Goal: Transaction & Acquisition: Purchase product/service

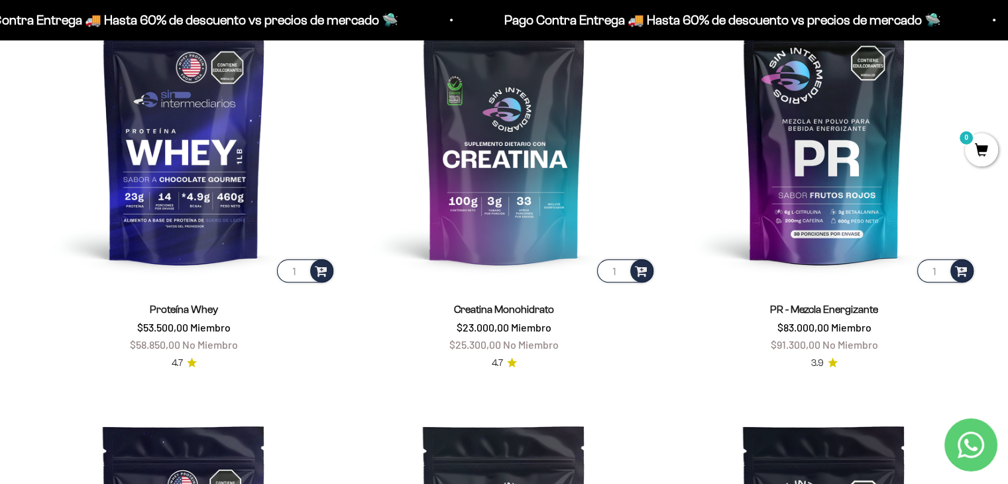
scroll to position [646, 0]
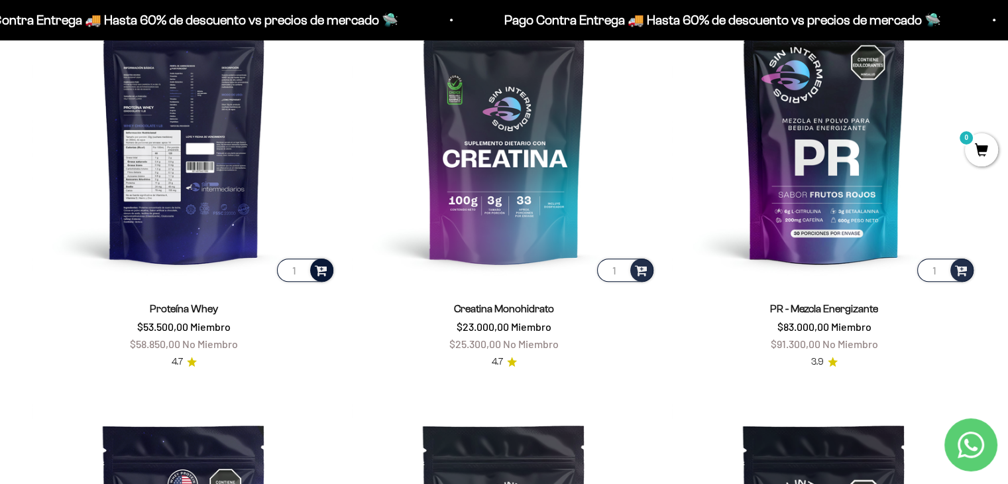
click at [318, 274] on span at bounding box center [321, 269] width 13 height 15
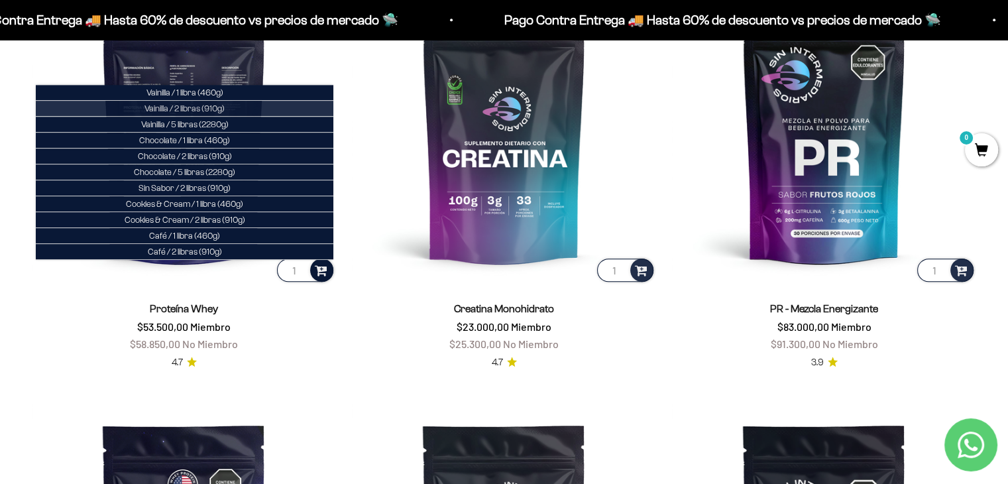
click at [237, 111] on li "Vainilla / 2 libras (910g)" at bounding box center [185, 109] width 298 height 16
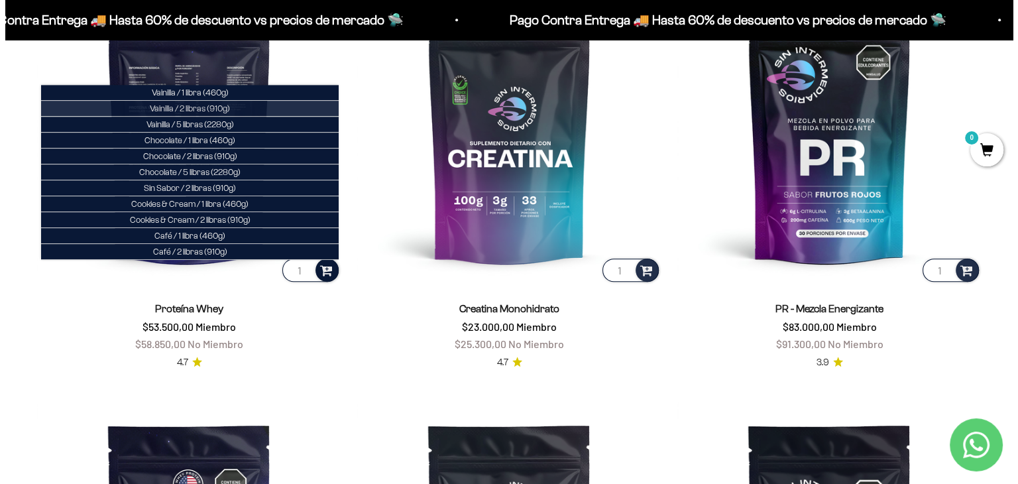
scroll to position [649, 0]
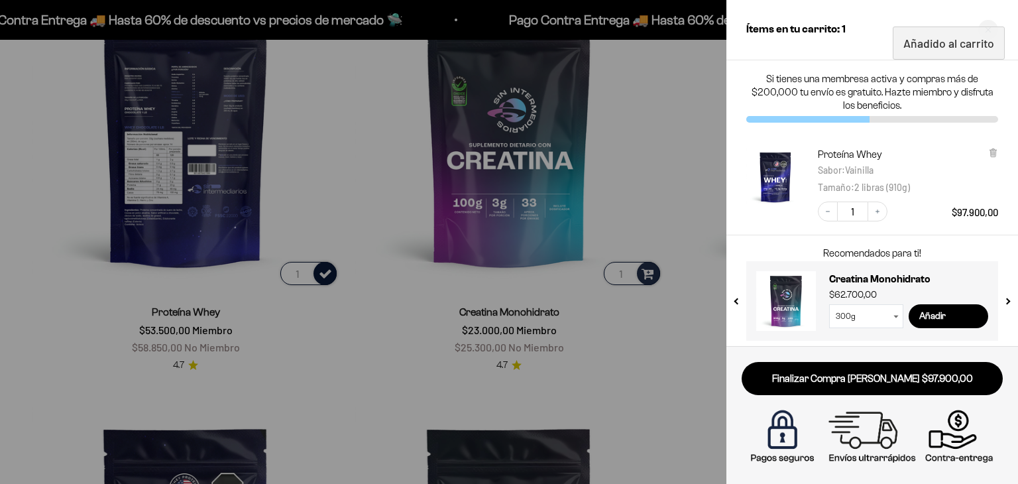
drag, startPoint x: 952, startPoint y: 214, endPoint x: 997, endPoint y: 205, distance: 46.7
click at [997, 206] on span "$97.900,00" at bounding box center [975, 212] width 46 height 12
click at [975, 192] on div "Proteína Whey Sabor : [PERSON_NAME] : 2 libras (910g)" at bounding box center [908, 171] width 180 height 47
click at [991, 27] on icon "Close cart" at bounding box center [988, 30] width 7 height 7
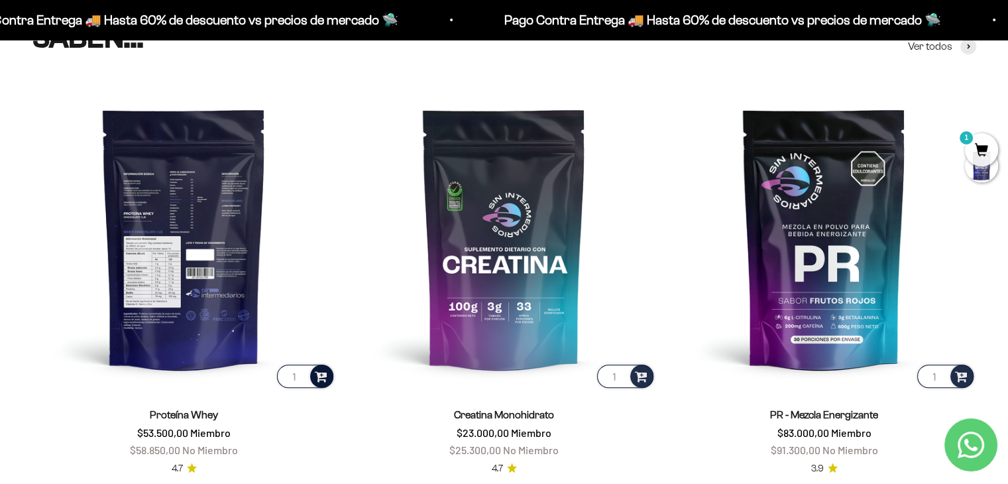
scroll to position [535, 0]
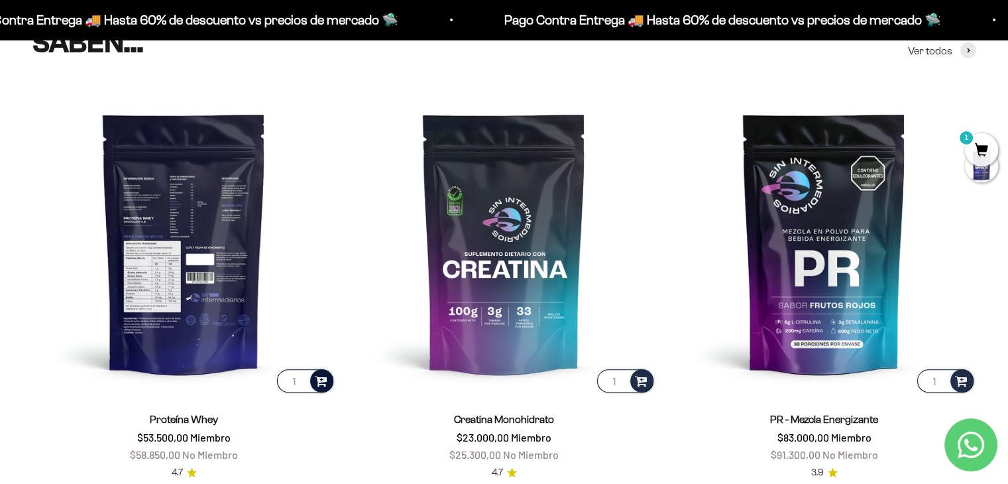
click at [323, 386] on span at bounding box center [321, 379] width 13 height 15
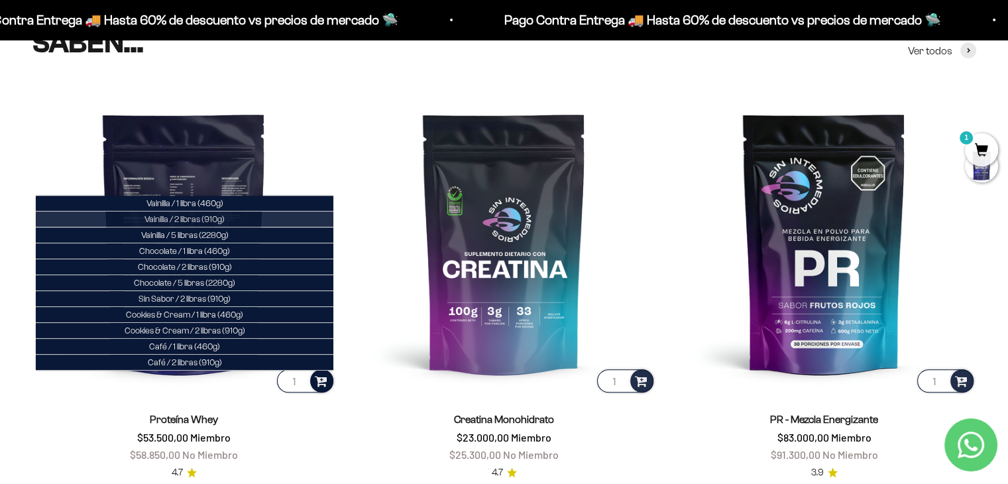
click at [242, 217] on li "Vainilla / 2 libras (910g)" at bounding box center [185, 219] width 298 height 16
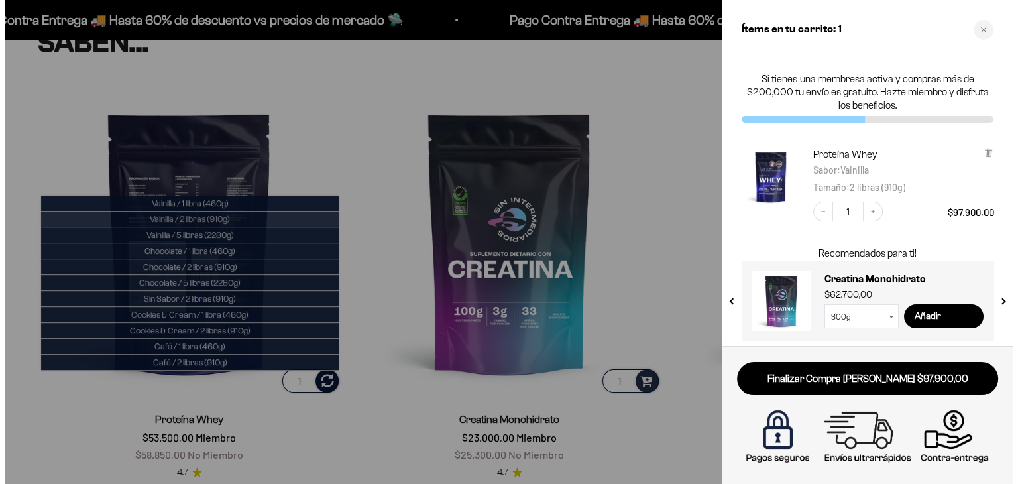
scroll to position [539, 0]
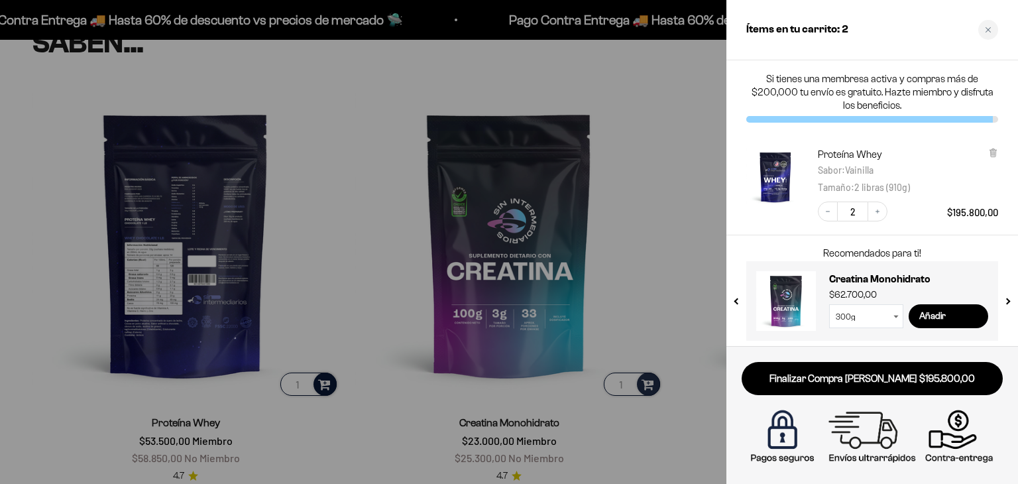
drag, startPoint x: 951, startPoint y: 215, endPoint x: 981, endPoint y: 215, distance: 30.5
click at [981, 215] on span "$195.800,00" at bounding box center [972, 212] width 51 height 12
click at [936, 243] on div "Recomendados para ti! PR - Mezcla Energizante $91.300,00 Añadir Creatina Monohi…" at bounding box center [872, 292] width 292 height 115
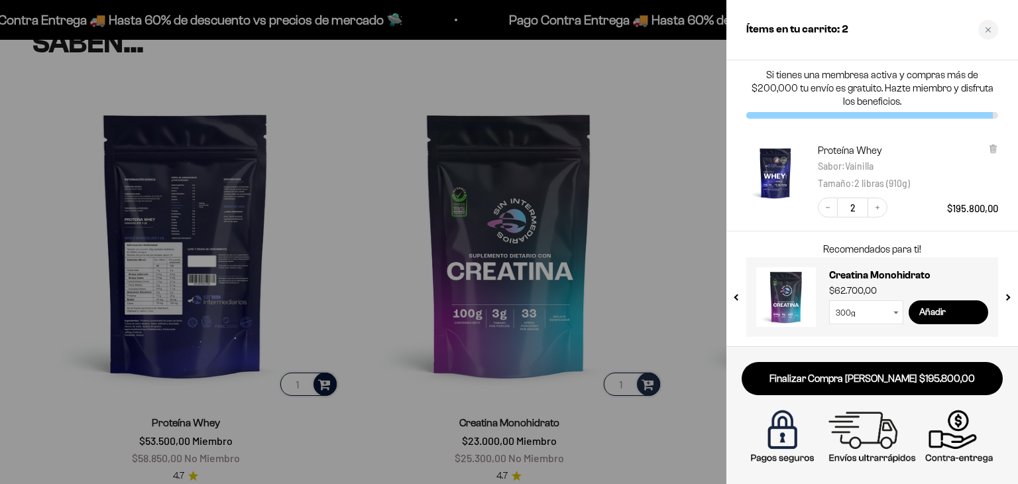
scroll to position [0, 0]
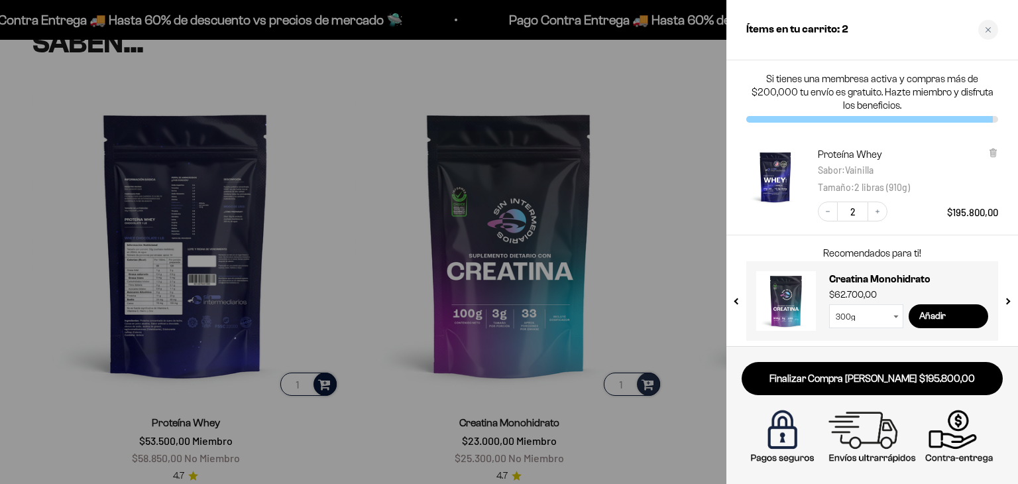
drag, startPoint x: 755, startPoint y: 91, endPoint x: 830, endPoint y: 93, distance: 74.3
click at [830, 93] on p "Si tienes una membresa activa y compras más de $200,000 tu envío es gratuito. H…" at bounding box center [872, 92] width 252 height 40
drag, startPoint x: 838, startPoint y: 93, endPoint x: 864, endPoint y: 91, distance: 26.6
click at [864, 91] on p "Si tienes una membresa activa y compras más de $200,000 tu envío es gratuito. H…" at bounding box center [872, 92] width 252 height 40
click at [993, 32] on div "Close cart" at bounding box center [988, 30] width 20 height 20
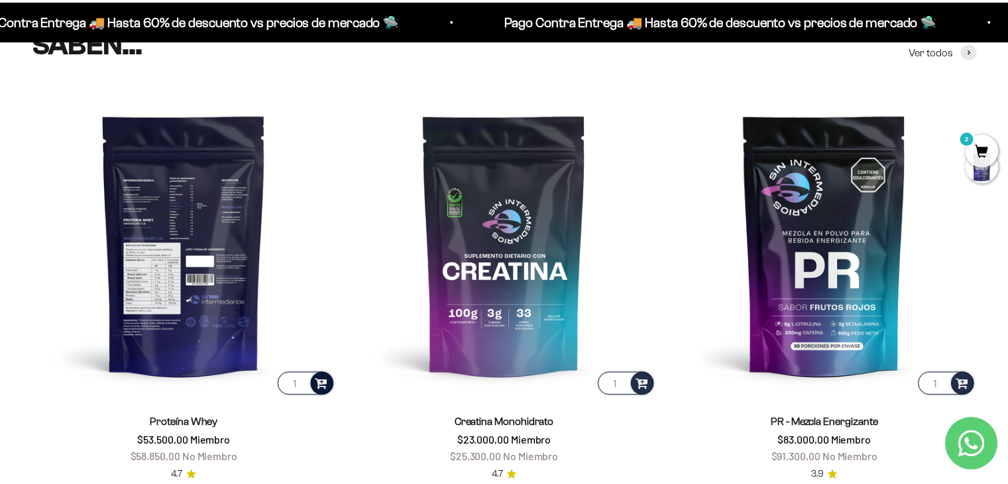
scroll to position [535, 0]
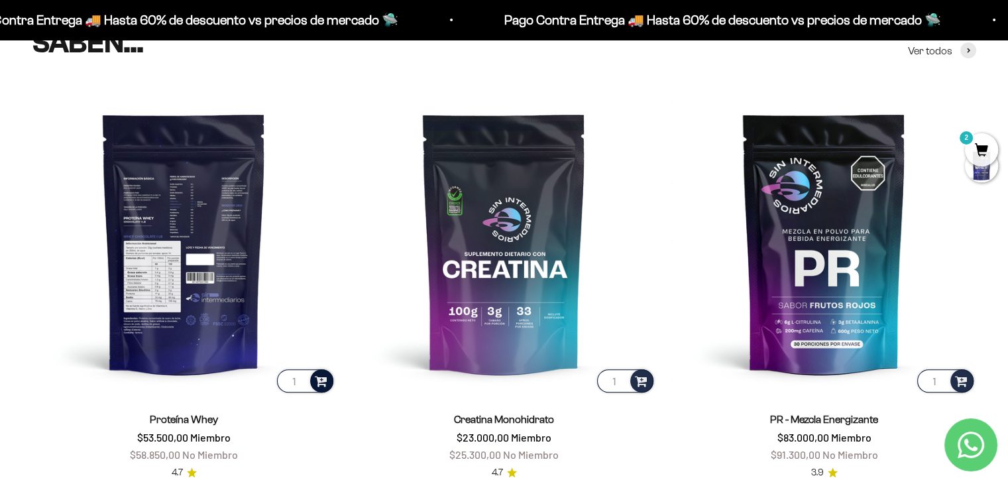
click at [320, 378] on span at bounding box center [321, 380] width 17 height 19
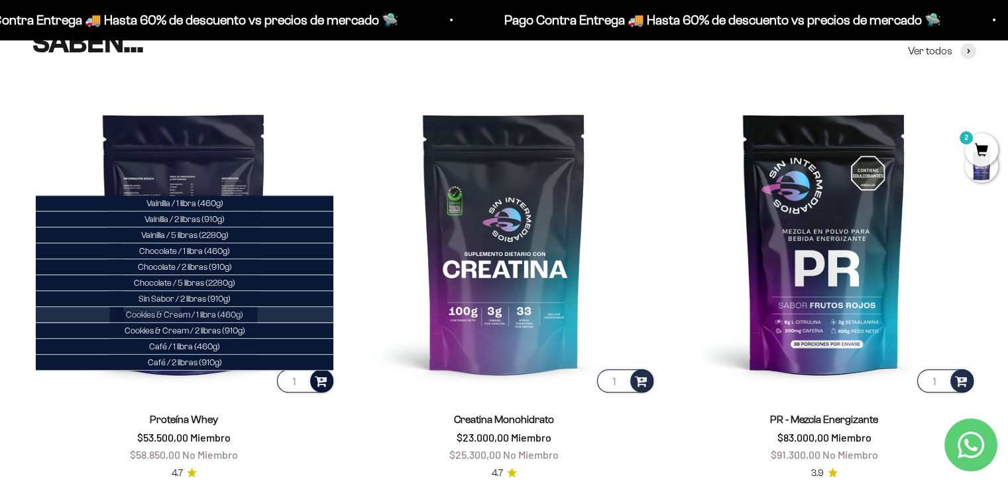
click at [221, 314] on span "Cookies & Cream / 1 libra (460g)" at bounding box center [184, 314] width 117 height 10
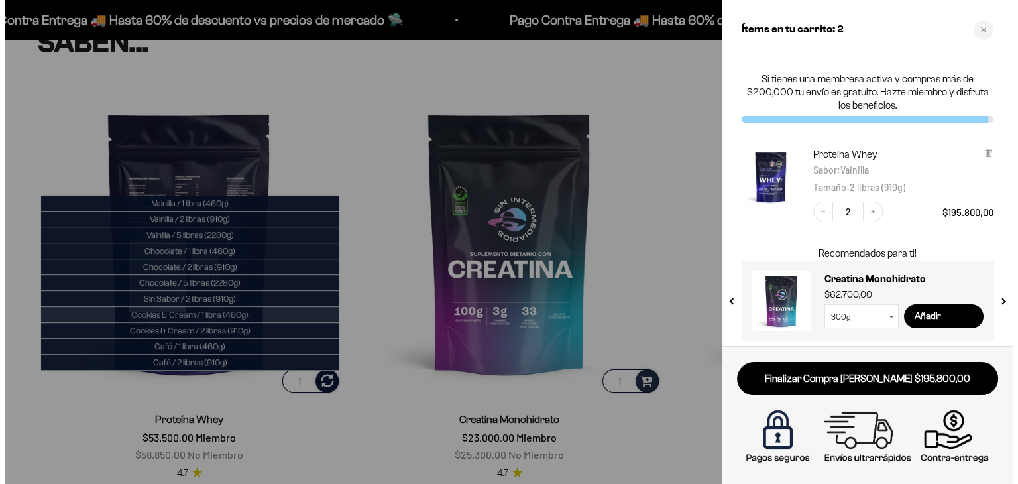
scroll to position [539, 0]
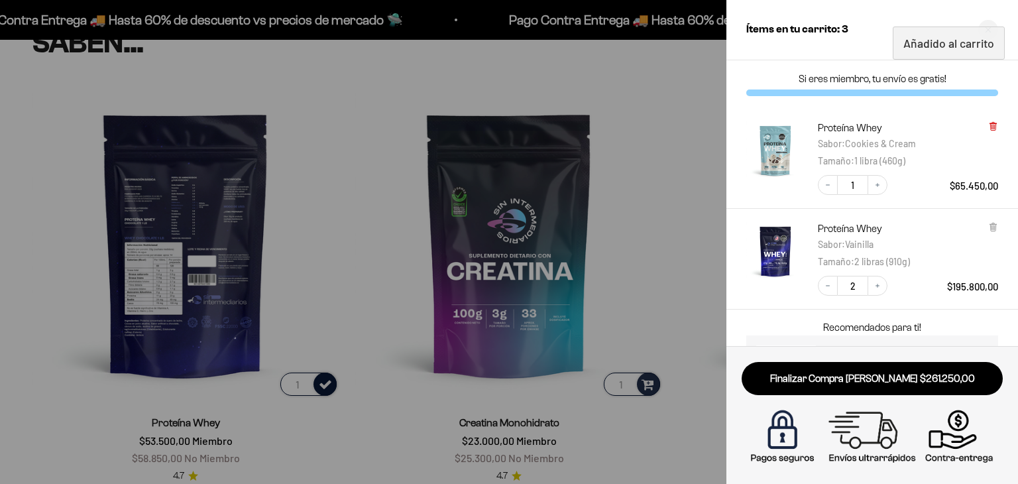
click at [992, 127] on icon at bounding box center [992, 126] width 5 height 7
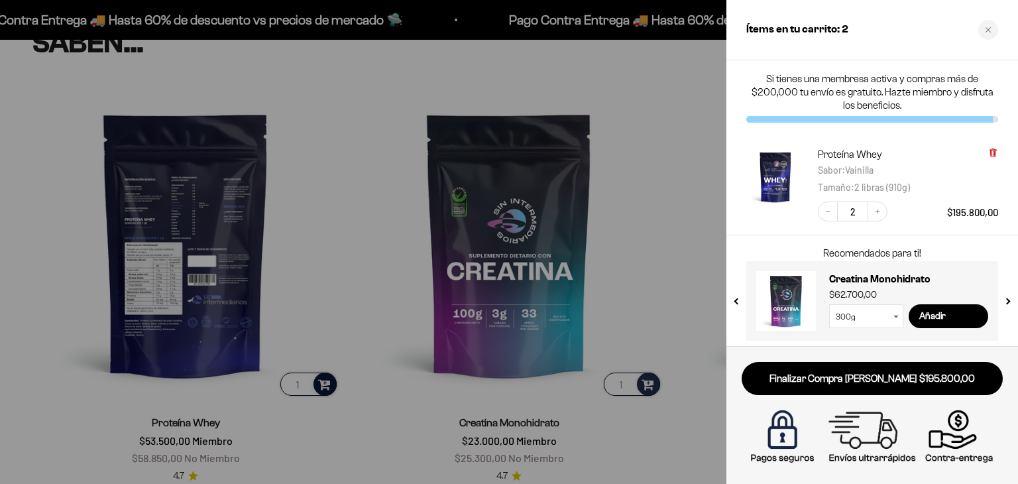
click at [993, 154] on icon at bounding box center [992, 151] width 3 height 7
click at [983, 27] on div "Close cart" at bounding box center [988, 30] width 20 height 20
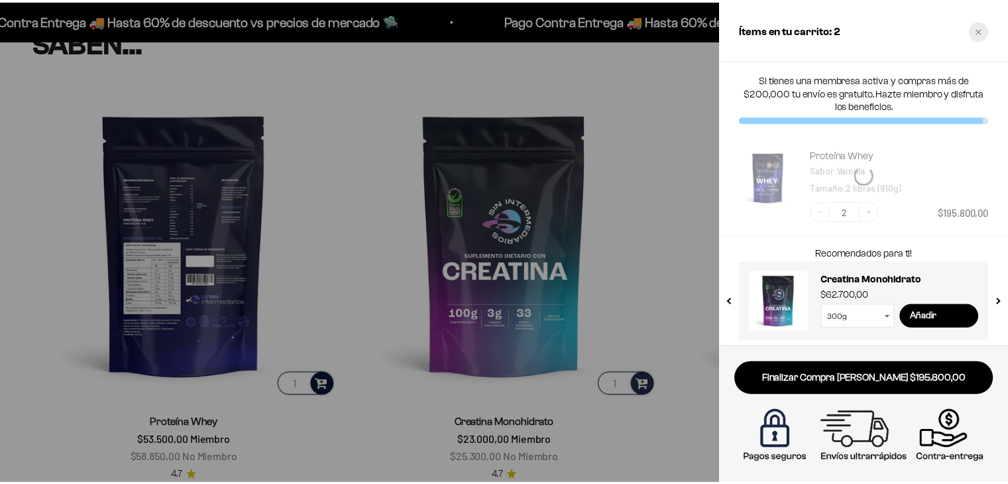
scroll to position [535, 0]
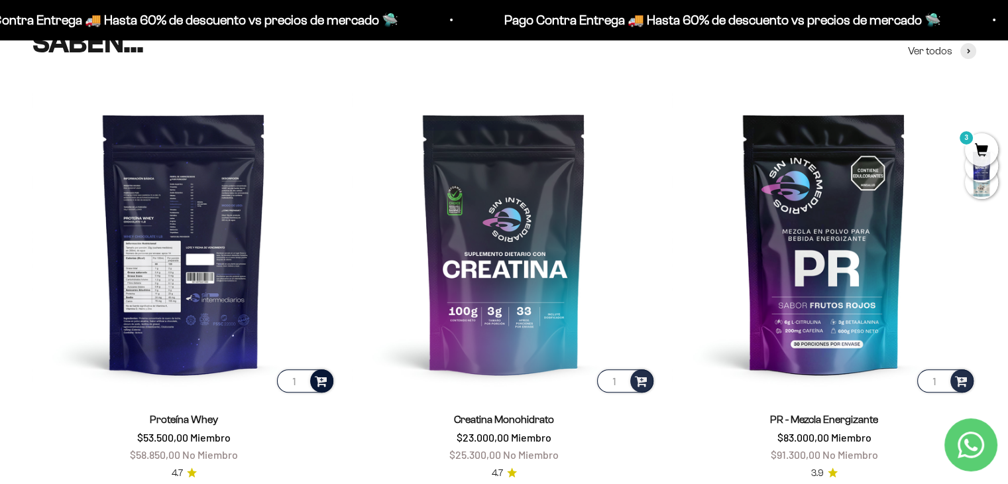
click at [309, 384] on input "1" at bounding box center [305, 380] width 56 height 23
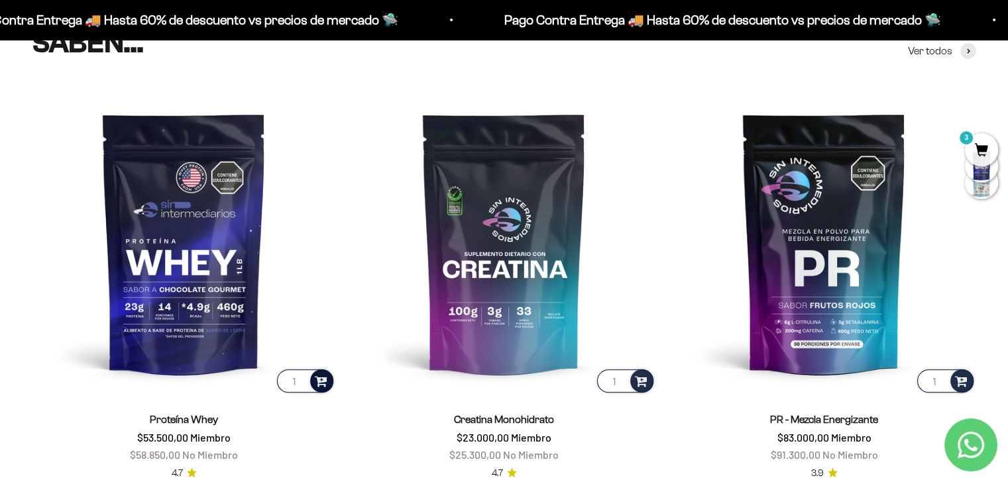
click at [315, 383] on span at bounding box center [321, 380] width 17 height 19
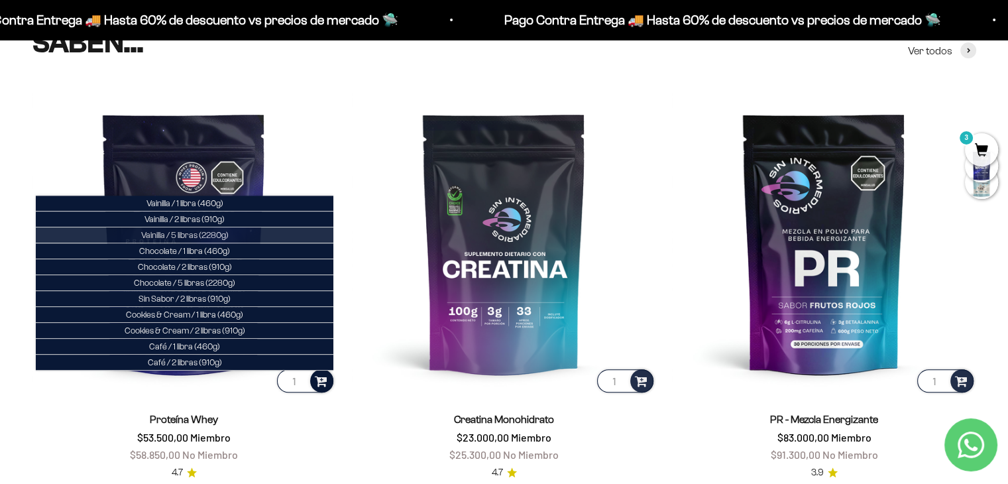
click at [204, 234] on span "Vainilla / 5 libras (2280g)" at bounding box center [184, 235] width 87 height 10
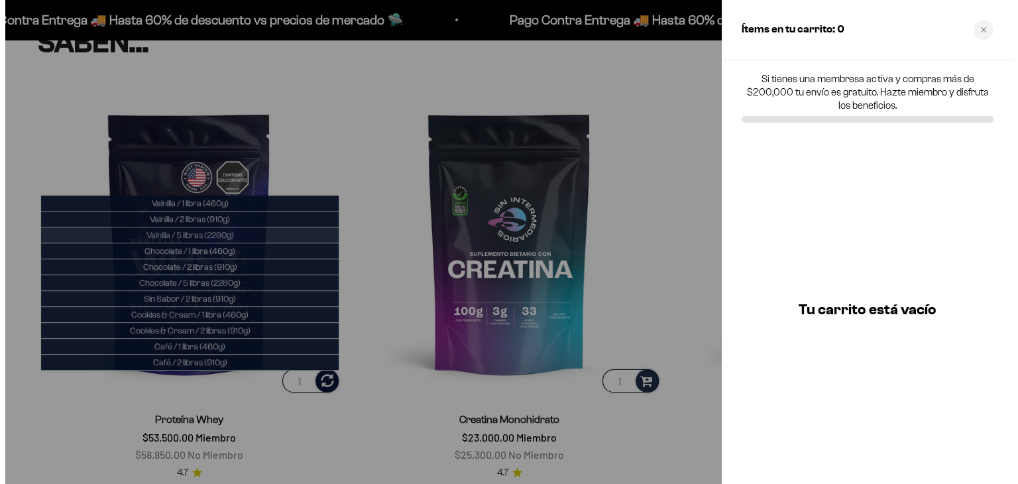
scroll to position [539, 0]
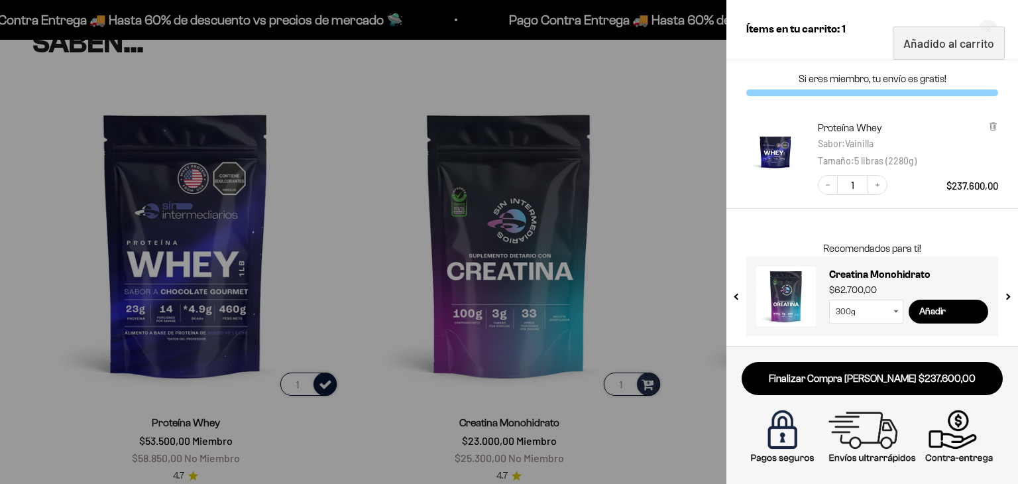
drag, startPoint x: 951, startPoint y: 188, endPoint x: 968, endPoint y: 188, distance: 16.6
click at [968, 188] on span "$237.600,00" at bounding box center [972, 186] width 52 height 12
click at [981, 173] on div "Decrease quantity 1 Increase quantity $237.600,00" at bounding box center [901, 178] width 194 height 33
click at [993, 36] on div "Close cart" at bounding box center [988, 30] width 20 height 20
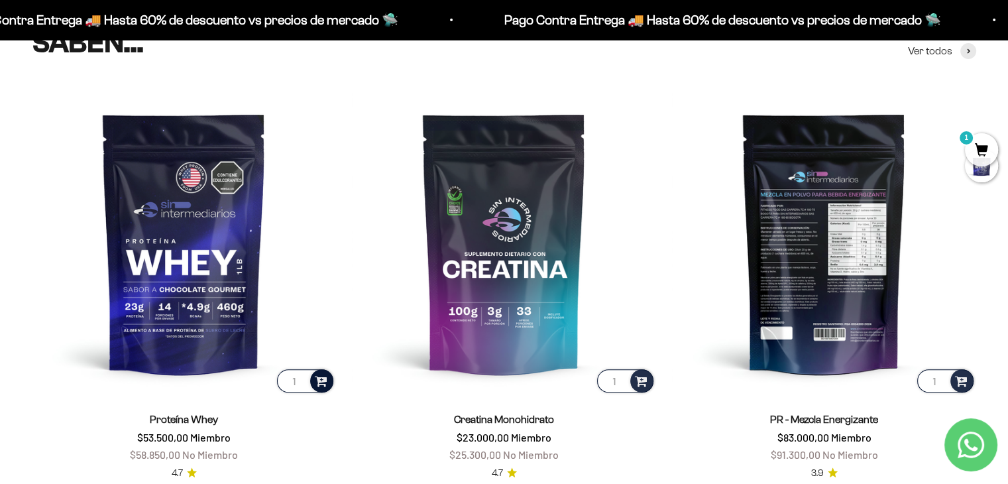
scroll to position [598, 0]
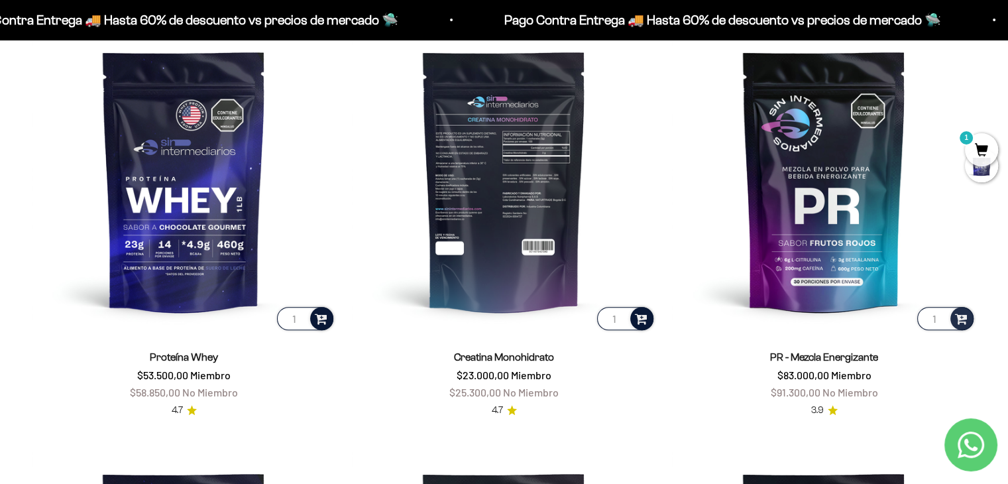
click at [643, 319] on span at bounding box center [641, 317] width 13 height 15
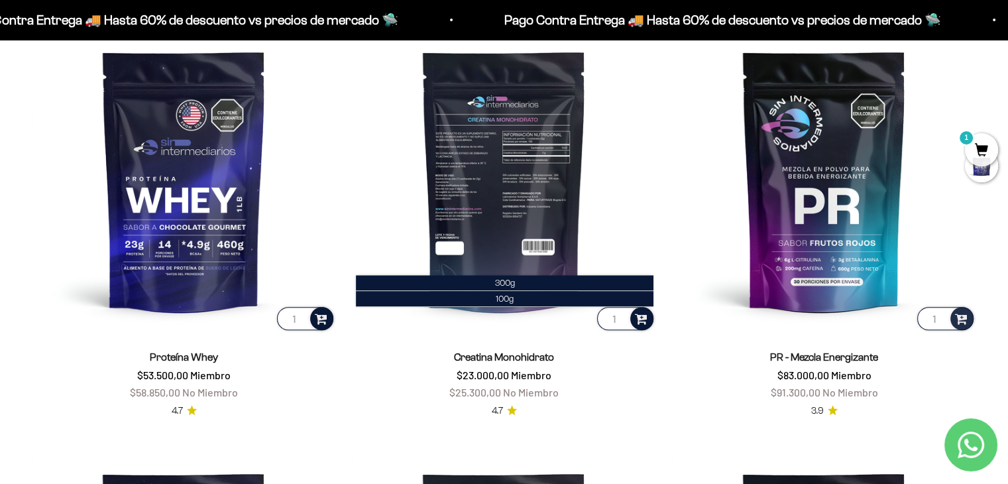
click at [643, 319] on span at bounding box center [641, 317] width 13 height 15
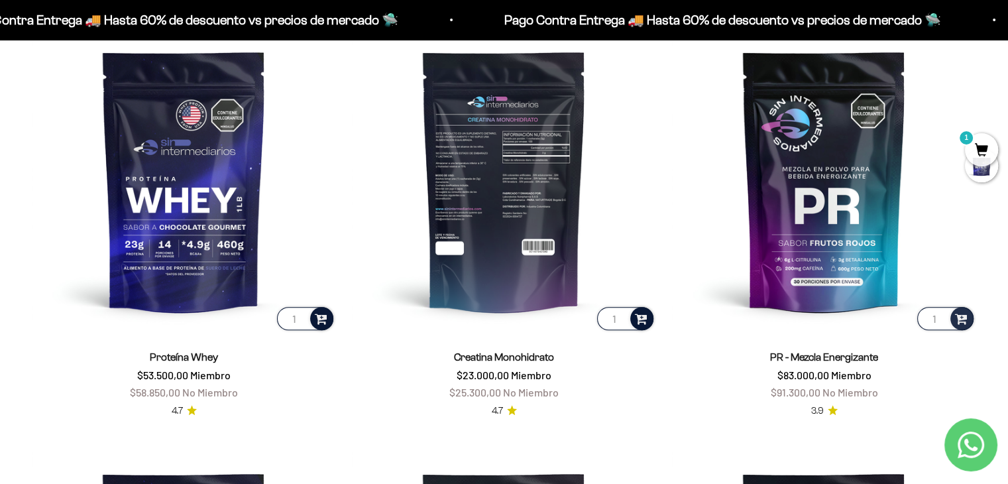
click at [643, 319] on span at bounding box center [641, 317] width 13 height 15
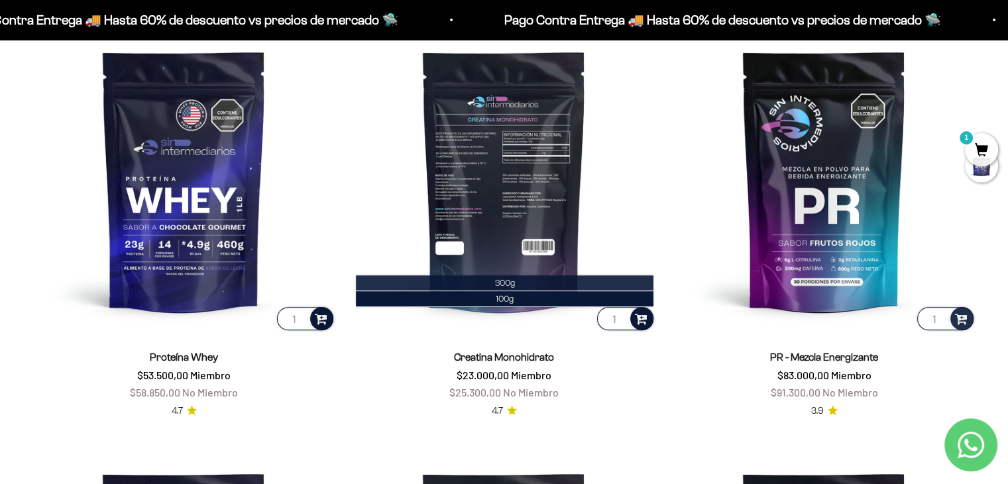
click at [618, 284] on li "300g" at bounding box center [505, 283] width 298 height 16
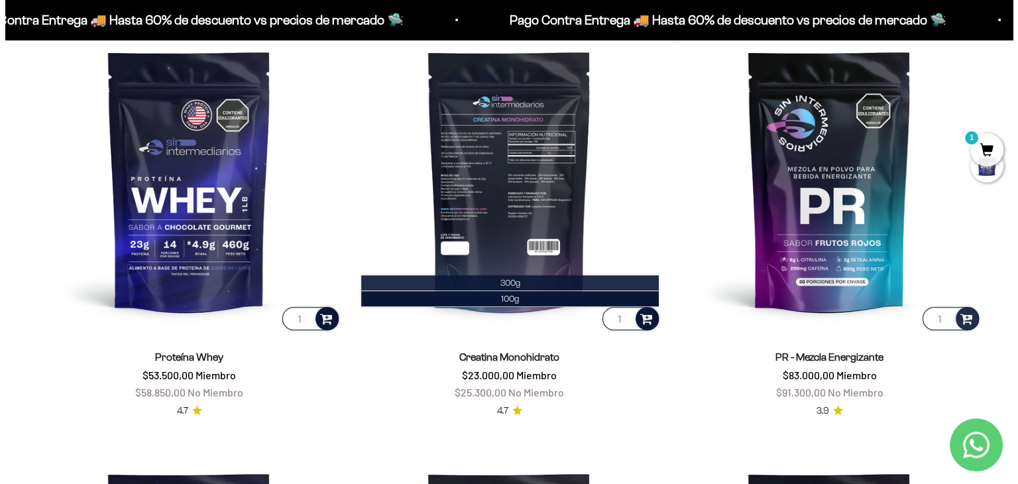
scroll to position [601, 0]
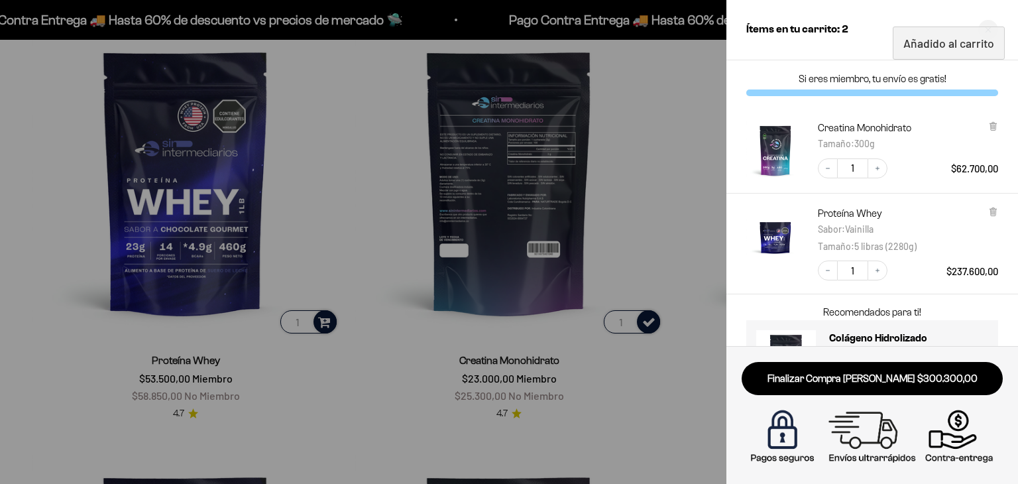
drag, startPoint x: 945, startPoint y: 168, endPoint x: 985, endPoint y: 169, distance: 39.8
click at [985, 169] on div "Decrease quantity 1 Increase quantity $62.700,00" at bounding box center [901, 161] width 194 height 33
click at [985, 169] on span "$62.700,00" at bounding box center [974, 168] width 47 height 12
click at [989, 128] on icon at bounding box center [993, 126] width 10 height 10
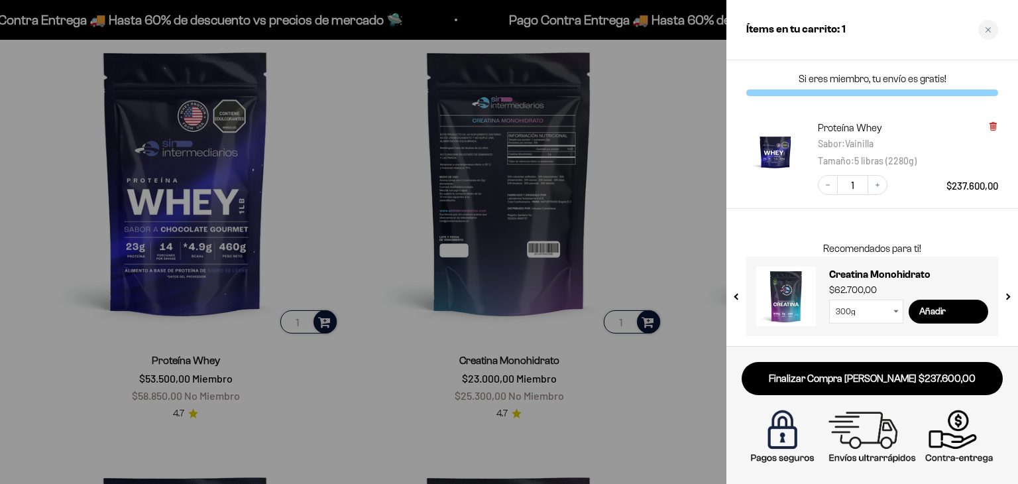
click at [993, 128] on icon at bounding box center [992, 125] width 3 height 7
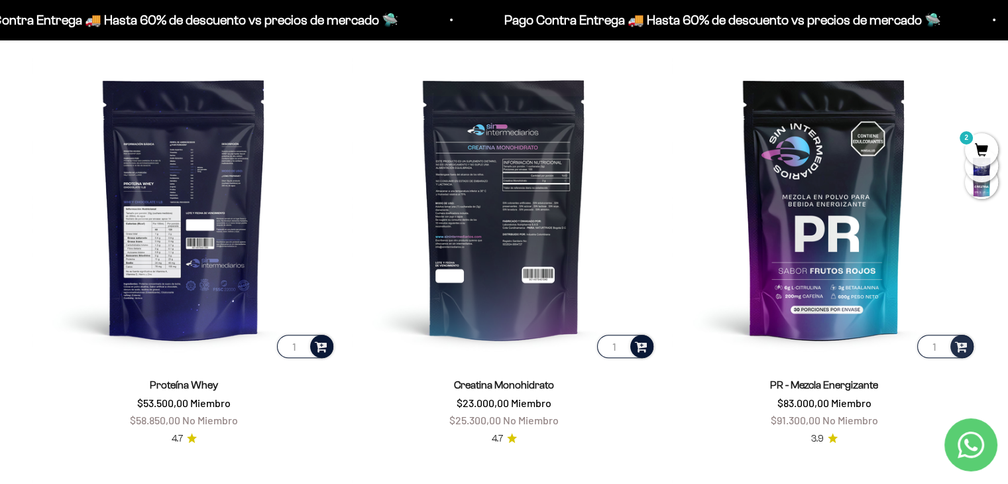
scroll to position [569, 0]
